Goal: Check status: Check status

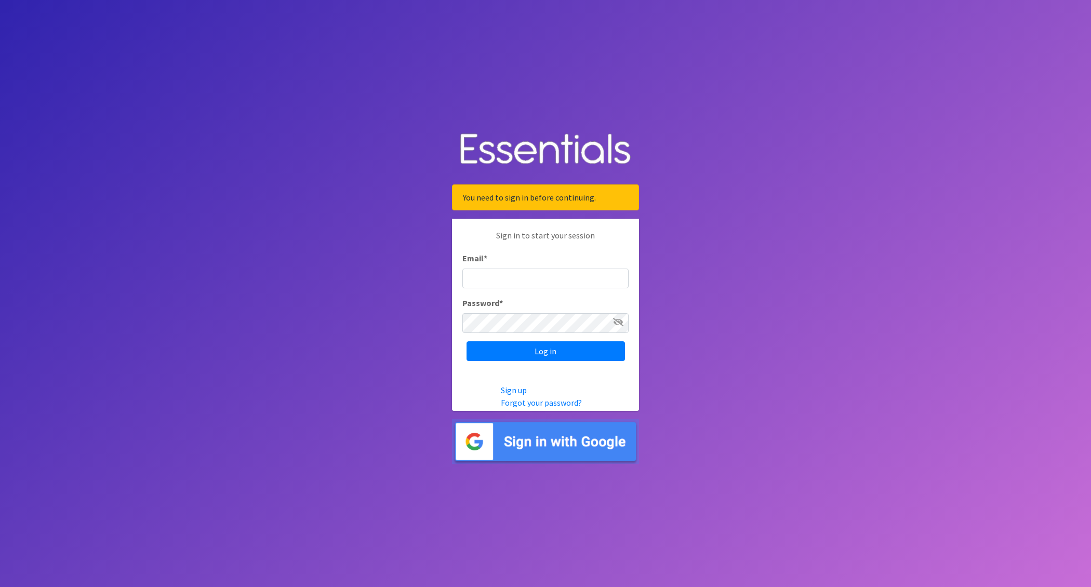
type input "[EMAIL_ADDRESS][DOMAIN_NAME]"
click at [516, 351] on div "Log in" at bounding box center [545, 351] width 166 height 20
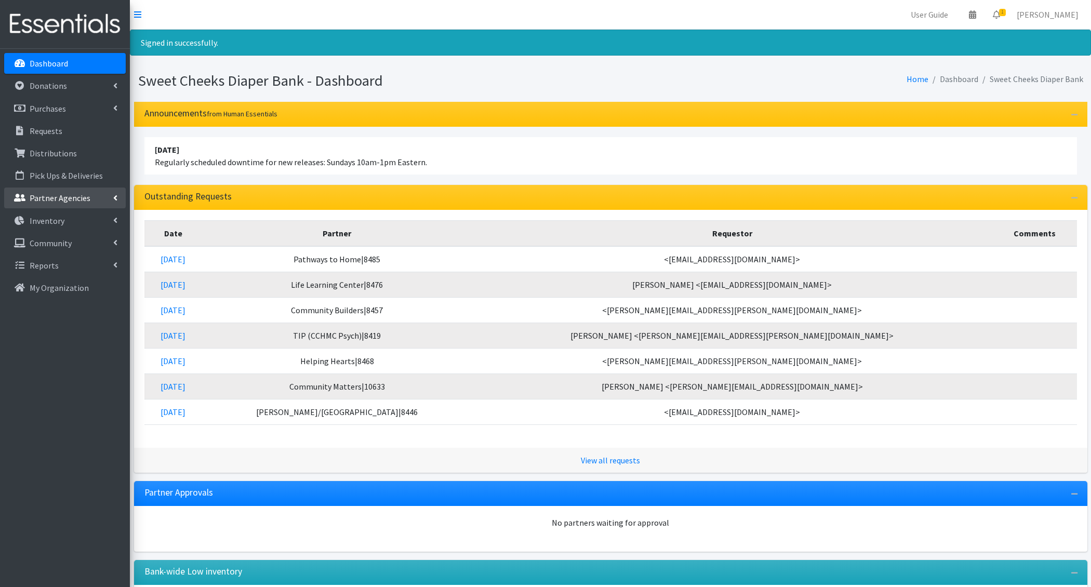
click at [79, 204] on link "Partner Agencies" at bounding box center [65, 197] width 122 height 21
click at [77, 220] on link "All Partners" at bounding box center [65, 220] width 122 height 21
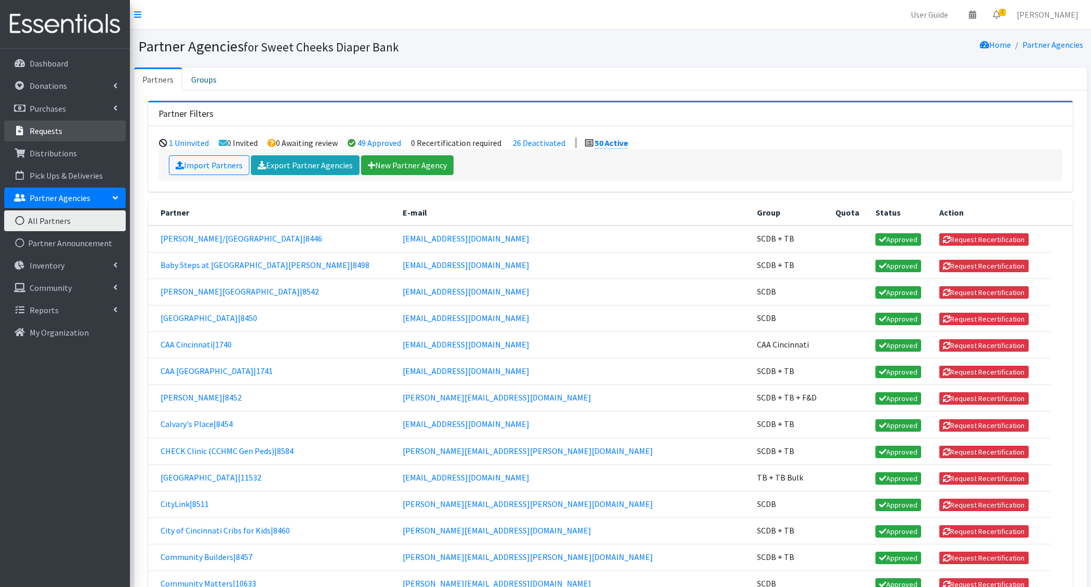
click at [77, 132] on link "Requests" at bounding box center [65, 130] width 122 height 21
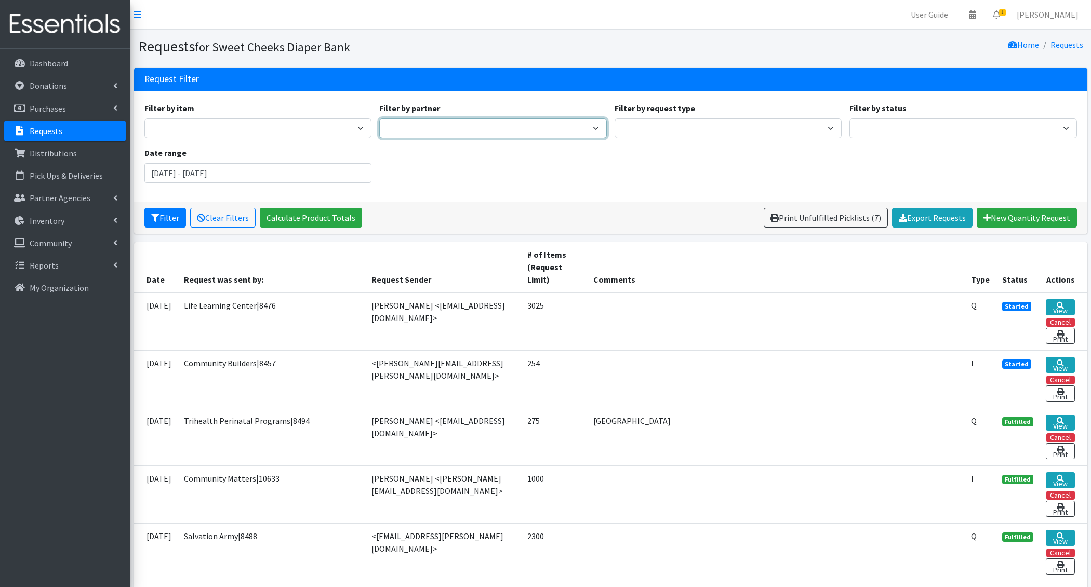
click at [434, 121] on select "Adams/Brown County CAA|8446 Avondale Adventist Pantry Baby Basics of Cincinnati…" at bounding box center [492, 128] width 227 height 20
select select "38"
click at [379, 118] on select "Adams/Brown County CAA|8446 Avondale Adventist Pantry Baby Basics of Cincinnati…" at bounding box center [492, 128] width 227 height 20
click at [167, 216] on button "Filter" at bounding box center [165, 218] width 42 height 20
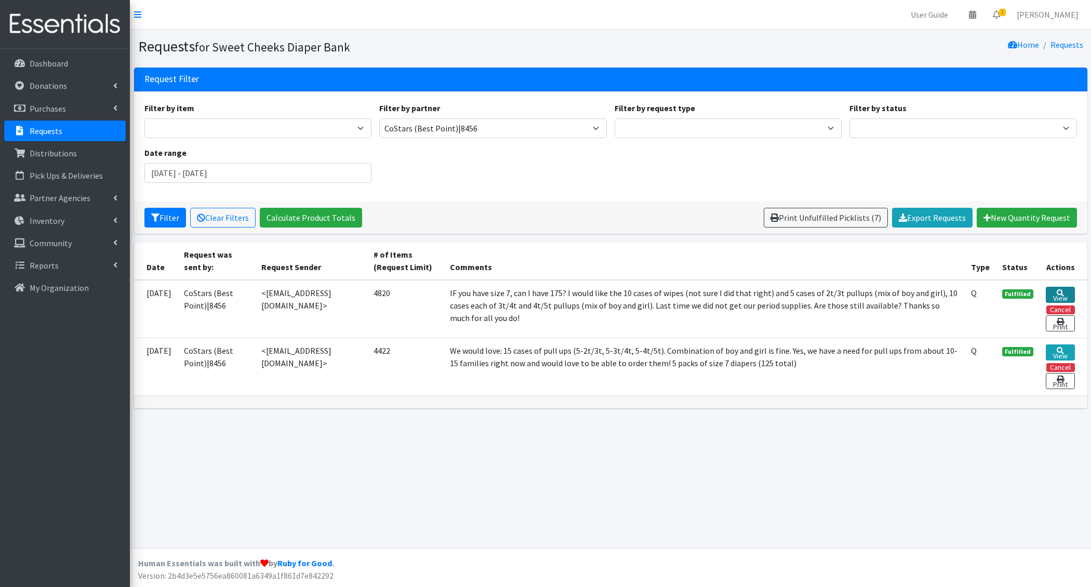
click at [1053, 288] on link "View" at bounding box center [1059, 295] width 29 height 16
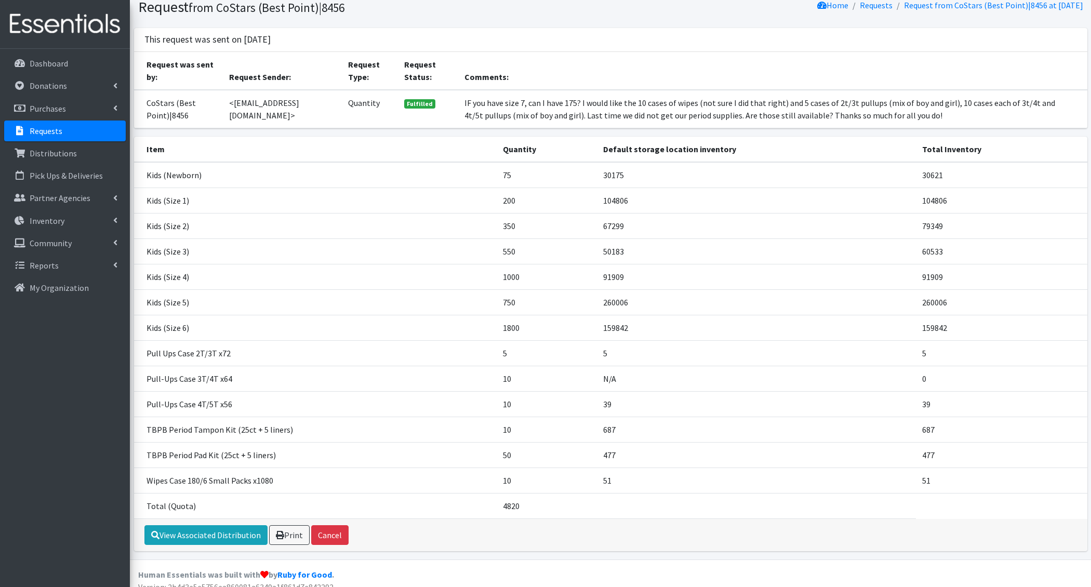
scroll to position [47, 0]
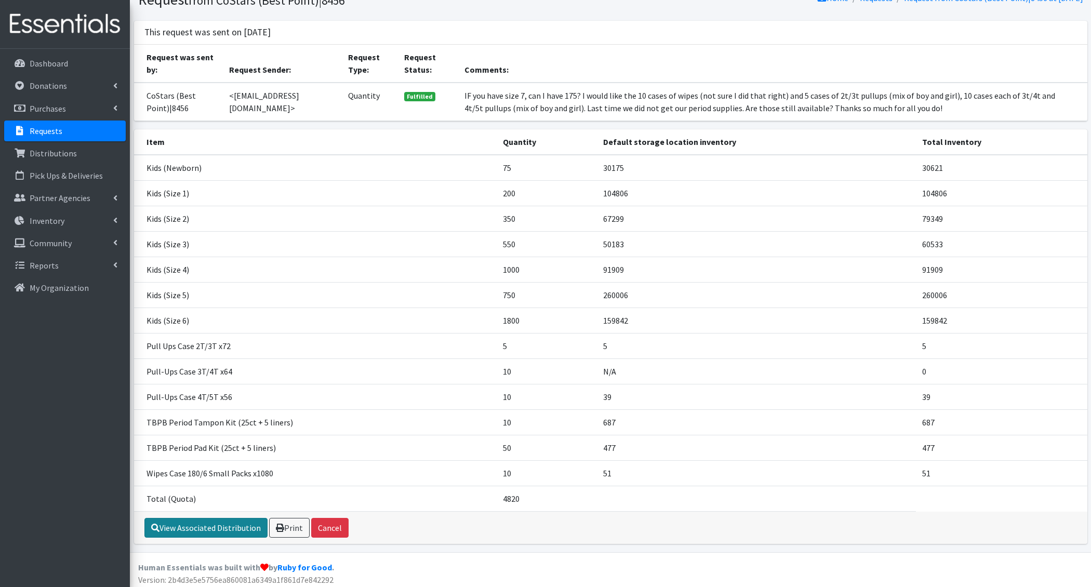
click at [243, 523] on link "View Associated Distribution" at bounding box center [205, 528] width 123 height 20
